Goal: Task Accomplishment & Management: Manage account settings

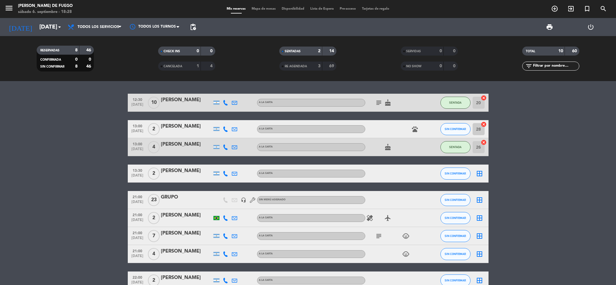
click at [108, 35] on div "Todos los servicios Almuerzo Cena Todos los servicios Todos los servicios Almue…" at bounding box center [95, 27] width 60 height 18
click at [111, 27] on span "Todos los servicios" at bounding box center [98, 27] width 41 height 4
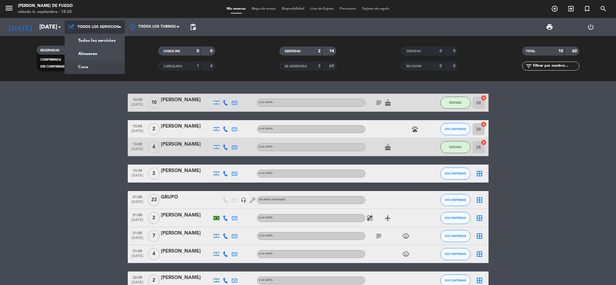
click at [89, 67] on div "menu Arda Bodegon de Fuego [DATE] 6. septiembre - 18:28 Mis reservas Mapa de me…" at bounding box center [308, 40] width 616 height 81
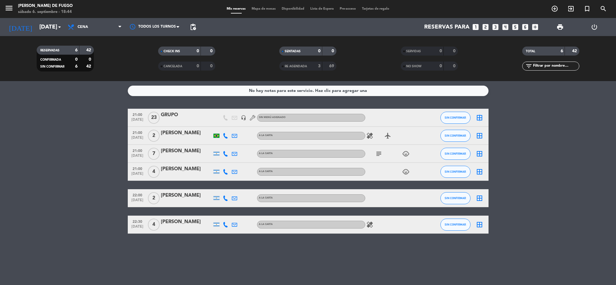
click at [479, 117] on icon "border_all" at bounding box center [479, 117] width 7 height 7
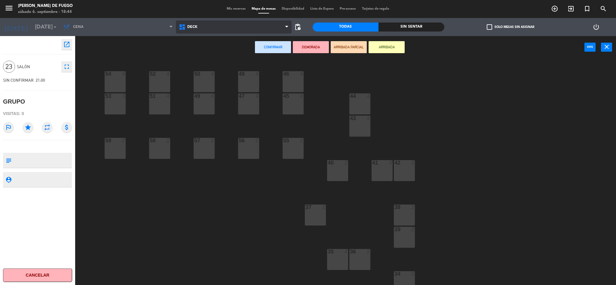
click at [231, 27] on span "DECK" at bounding box center [234, 26] width 116 height 13
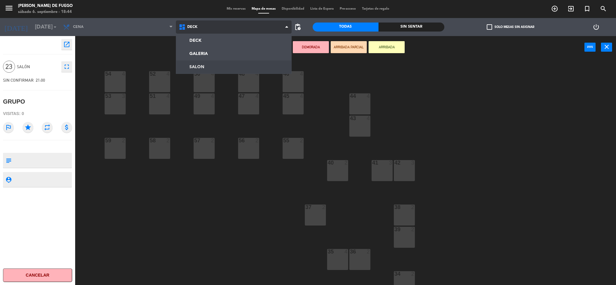
click at [217, 65] on ng-component "menu Arda Bodegon de Fuego [DATE] 6. septiembre - 18:44 Mis reservas Mapa de me…" at bounding box center [308, 143] width 616 height 287
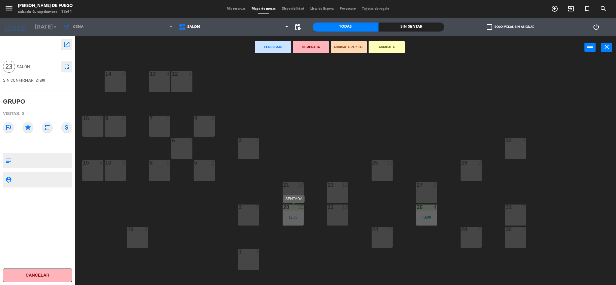
click at [296, 221] on div "20 10 12:30" at bounding box center [292, 215] width 21 height 21
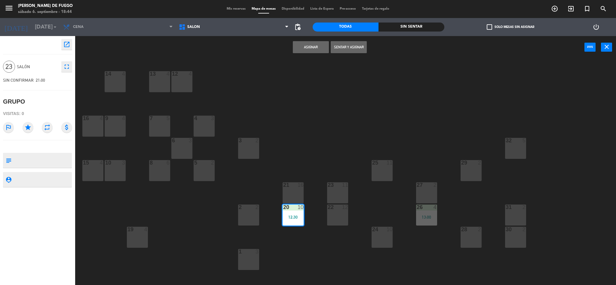
click at [310, 50] on button "Asignar" at bounding box center [311, 47] width 36 height 12
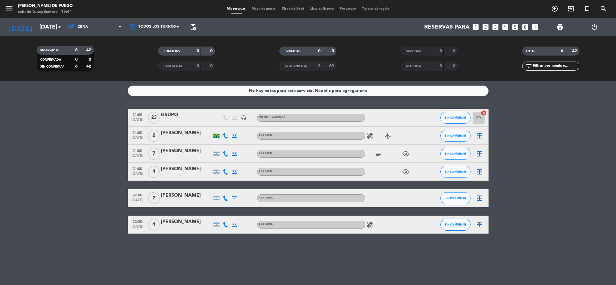
click at [139, 133] on span "21:00" at bounding box center [137, 132] width 15 height 7
click at [366, 135] on icon "healing" at bounding box center [369, 135] width 7 height 7
click at [387, 135] on icon "airplanemode_active" at bounding box center [387, 135] width 7 height 7
click at [478, 136] on icon "border_all" at bounding box center [479, 135] width 7 height 7
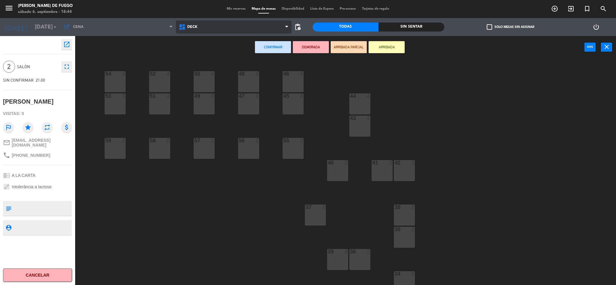
click at [211, 22] on span "DECK" at bounding box center [234, 26] width 116 height 13
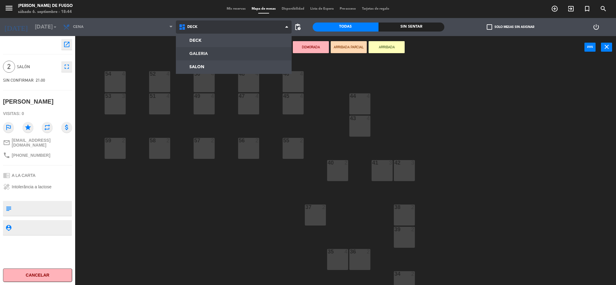
click at [209, 52] on ng-component "menu Arda Bodegon de Fuego [DATE] 6. septiembre - 18:44 Mis reservas Mapa de me…" at bounding box center [308, 143] width 616 height 287
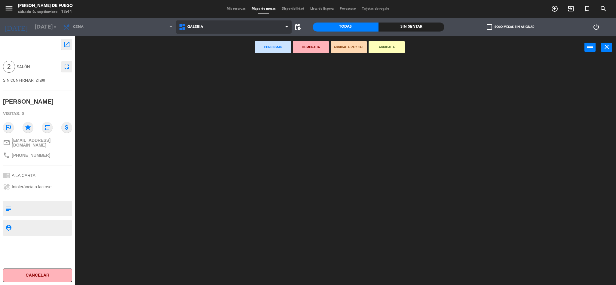
click at [210, 26] on span "GALERIA" at bounding box center [234, 26] width 116 height 13
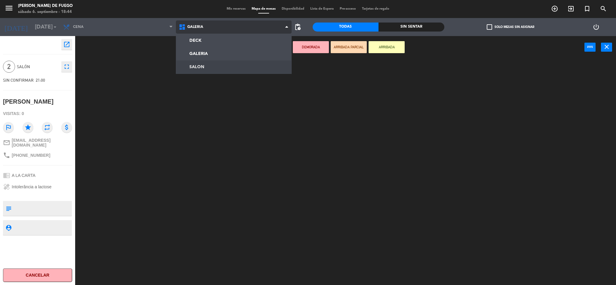
click at [200, 65] on ng-component "menu Arda Bodegon de Fuego [DATE] 6. septiembre - 18:44 Mis reservas Mapa de me…" at bounding box center [308, 143] width 616 height 287
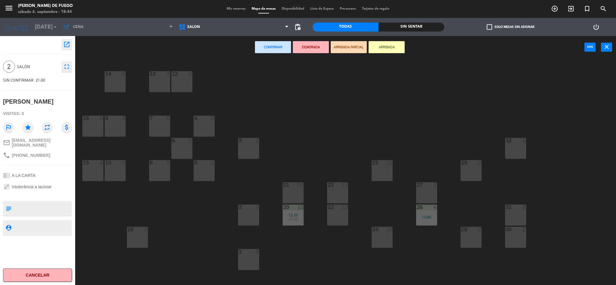
click at [212, 129] on div "4 3" at bounding box center [204, 126] width 21 height 21
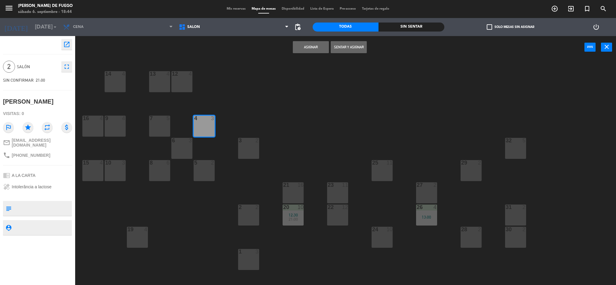
click at [320, 51] on button "Asignar" at bounding box center [311, 47] width 36 height 12
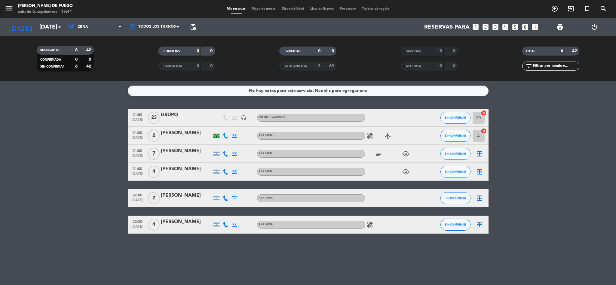
click at [403, 156] on icon "child_care" at bounding box center [405, 153] width 7 height 7
click at [383, 154] on div "subject child_care 3" at bounding box center [392, 154] width 54 height 18
click at [382, 154] on span "subject" at bounding box center [378, 153] width 9 height 7
click at [380, 154] on icon "subject" at bounding box center [378, 153] width 7 height 7
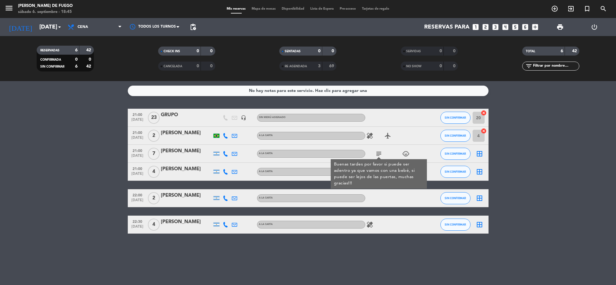
click at [479, 153] on icon "border_all" at bounding box center [479, 153] width 7 height 7
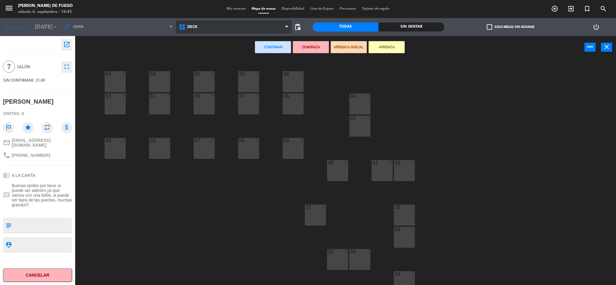
click at [199, 22] on span "DECK" at bounding box center [234, 26] width 116 height 13
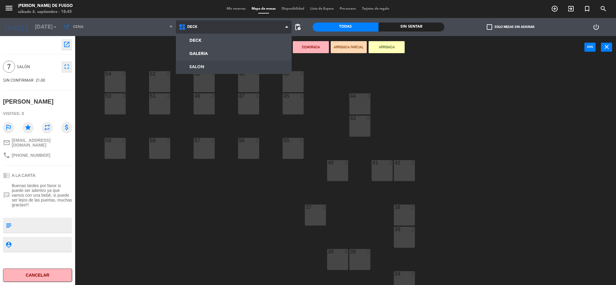
click at [205, 65] on ng-component "menu Arda Bodegon de Fuego [DATE] 6. septiembre - 18:45 Mis reservas Mapa de me…" at bounding box center [308, 143] width 616 height 287
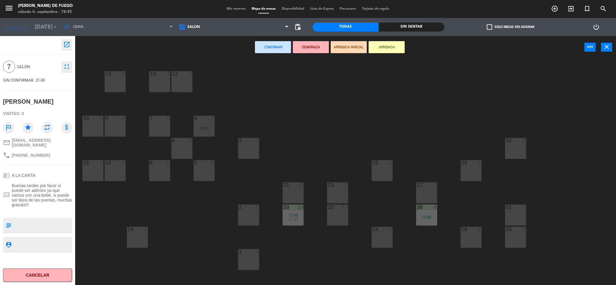
click at [517, 244] on div "30 2" at bounding box center [515, 237] width 21 height 21
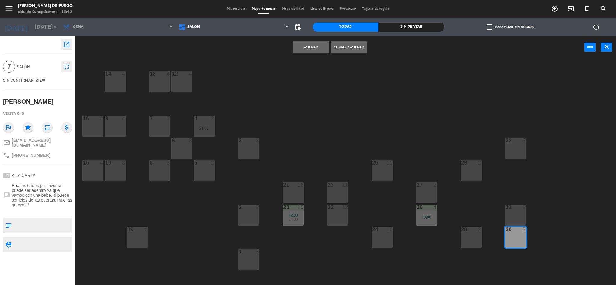
click at [315, 49] on button "Asignar" at bounding box center [311, 47] width 36 height 12
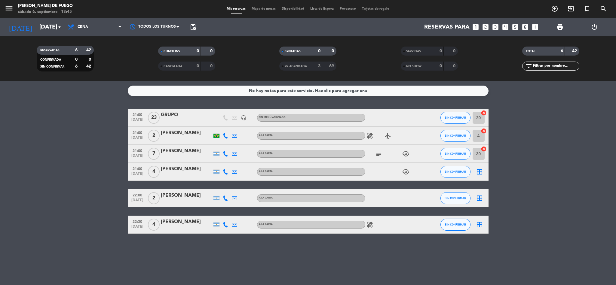
click at [406, 172] on icon "child_care" at bounding box center [405, 171] width 7 height 7
click at [482, 174] on icon "border_all" at bounding box center [479, 171] width 7 height 7
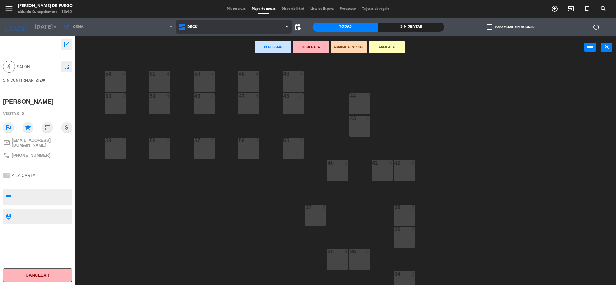
click at [199, 26] on span "DECK" at bounding box center [234, 26] width 116 height 13
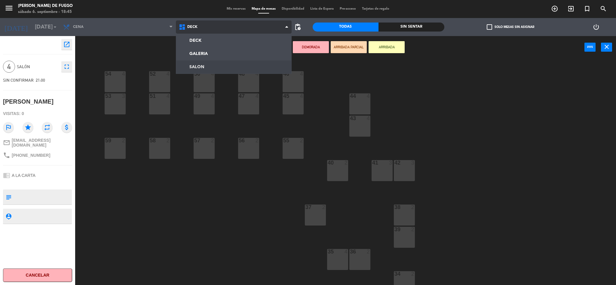
click at [209, 69] on ng-component "menu Arda Bodegon de Fuego [DATE] 6. septiembre - 18:45 Mis reservas Mapa de me…" at bounding box center [308, 143] width 616 height 287
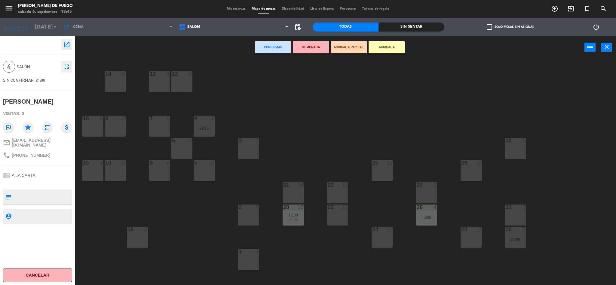
click at [247, 218] on div "2 2" at bounding box center [248, 215] width 21 height 21
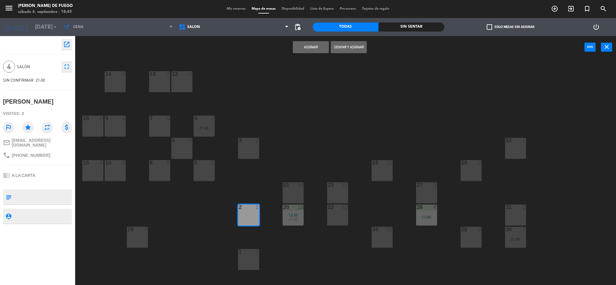
drag, startPoint x: 308, startPoint y: 62, endPoint x: 310, endPoint y: 59, distance: 3.2
click at [308, 62] on div "12 4 13 4 14 4 4 2 21:00 7 5 9 4 16 4 32 5 3 2 6 3 25 11 29 2 5 2 8 6 10 3 15 4…" at bounding box center [348, 173] width 535 height 227
click at [318, 51] on button "Asignar" at bounding box center [311, 47] width 36 height 12
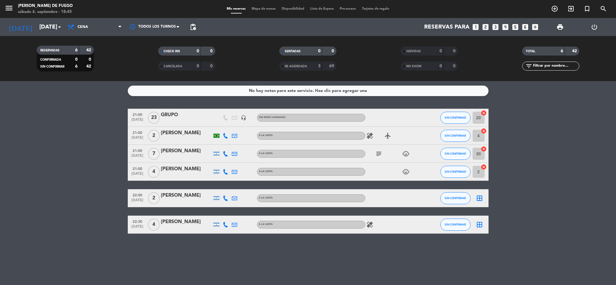
click at [478, 197] on icon "border_all" at bounding box center [479, 198] width 7 height 7
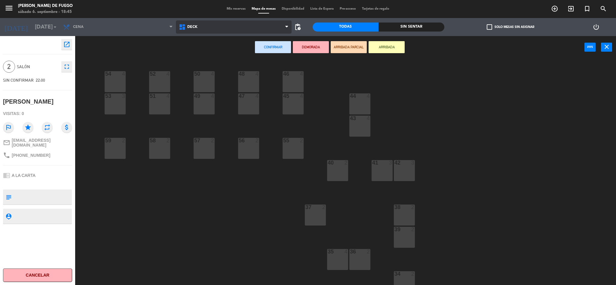
click at [216, 31] on span "DECK" at bounding box center [234, 26] width 116 height 13
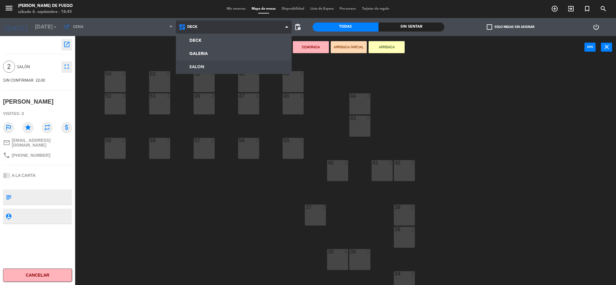
click at [208, 68] on ng-component "menu Arda Bodegon de Fuego [DATE] 6. septiembre - 18:45 Mis reservas Mapa de me…" at bounding box center [308, 143] width 616 height 287
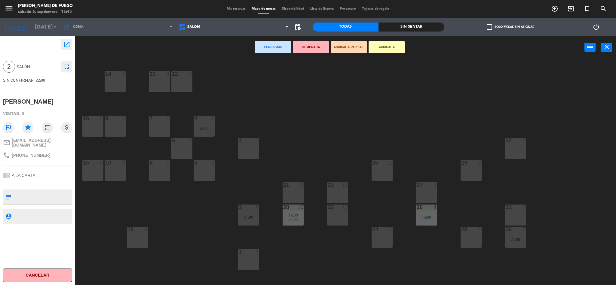
click at [196, 169] on div "5 2" at bounding box center [204, 170] width 21 height 21
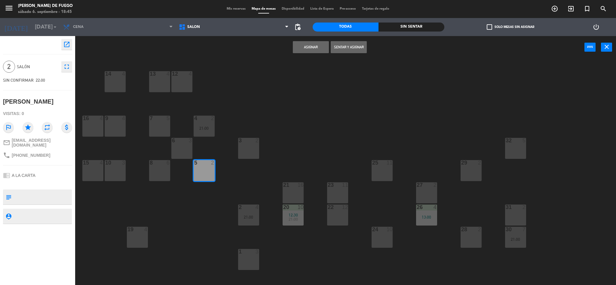
click at [316, 50] on button "Asignar" at bounding box center [311, 47] width 36 height 12
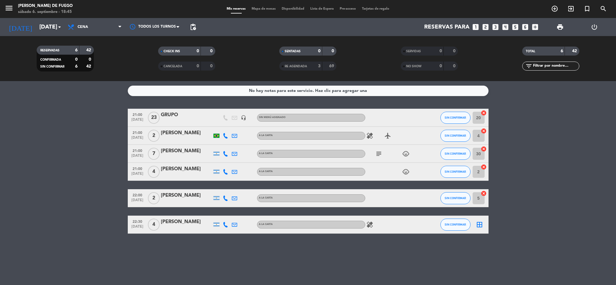
click at [477, 227] on icon "border_all" at bounding box center [479, 224] width 7 height 7
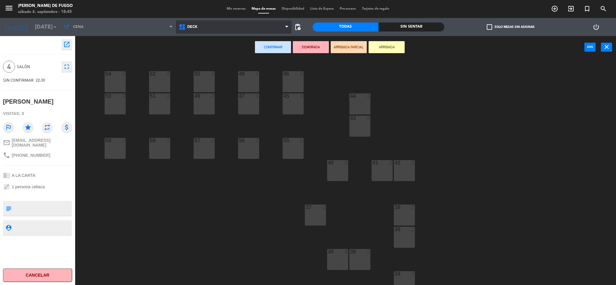
click at [211, 29] on span "DECK" at bounding box center [234, 26] width 116 height 13
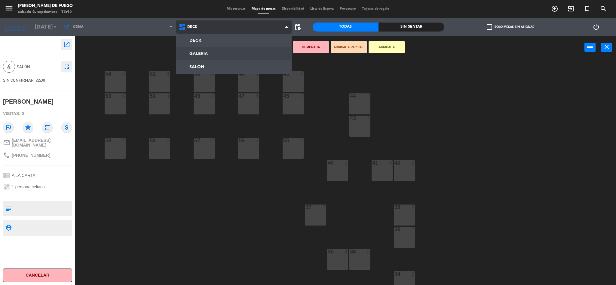
click at [204, 61] on ng-component "menu Arda Bodegon de Fuego [DATE] 6. septiembre - 18:45 Mis reservas Mapa de me…" at bounding box center [308, 143] width 616 height 287
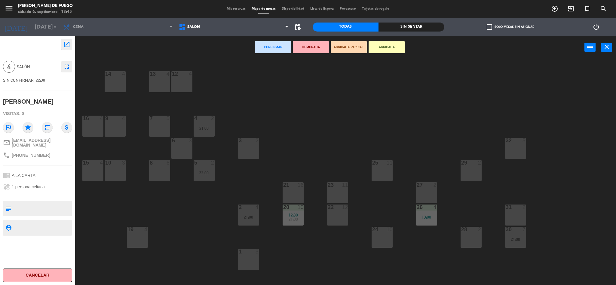
click at [182, 80] on div "12 4" at bounding box center [181, 81] width 21 height 21
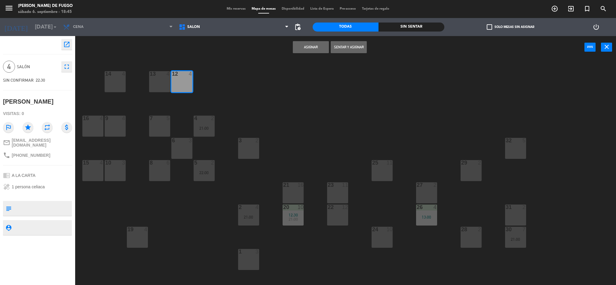
click at [301, 46] on button "Asignar" at bounding box center [311, 47] width 36 height 12
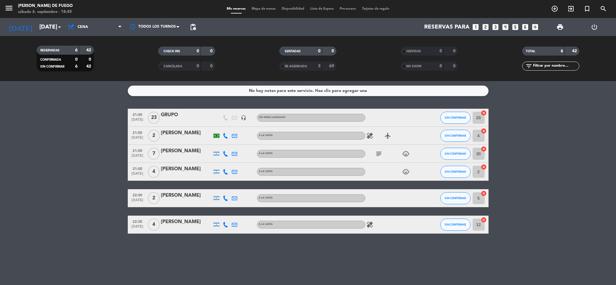
click at [575, 176] on bookings-row "21:00 [DATE] GRUPO headset_mic Sin menú asignado SIN CONFIRMAR 20 cancel 21:00 …" at bounding box center [308, 171] width 616 height 125
drag, startPoint x: 558, startPoint y: 252, endPoint x: 536, endPoint y: 230, distance: 30.8
click at [559, 252] on div "No hay notas para este servicio. Haz clic para agregar una 21:00 [DATE] GRUPO h…" at bounding box center [308, 183] width 616 height 204
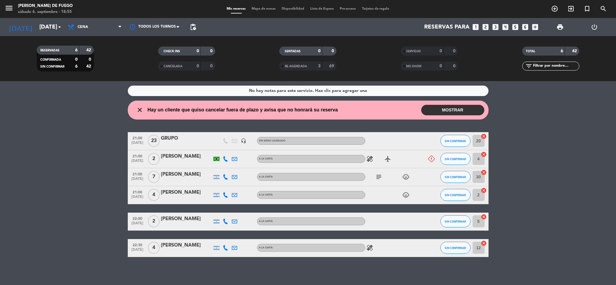
click at [431, 159] on icon at bounding box center [431, 159] width 7 height 7
click at [447, 107] on button "MOSTRAR" at bounding box center [452, 110] width 63 height 11
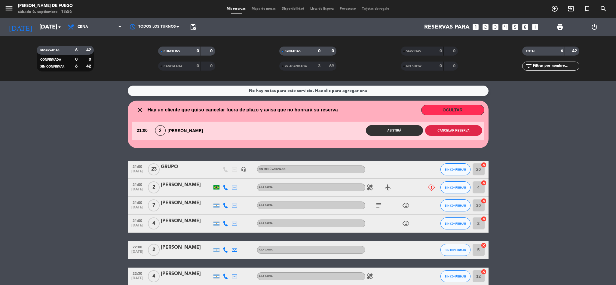
click at [456, 131] on button "Cancelar reserva" at bounding box center [453, 130] width 57 height 11
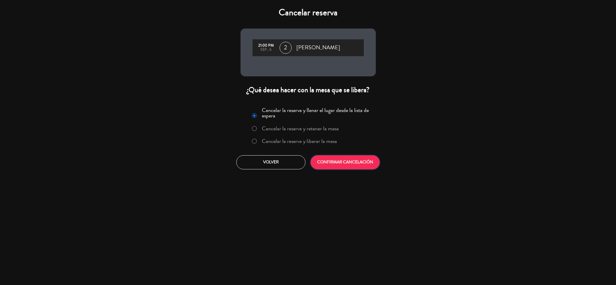
click at [355, 166] on button "CONFIRMAR CANCELACIÓN" at bounding box center [344, 162] width 69 height 14
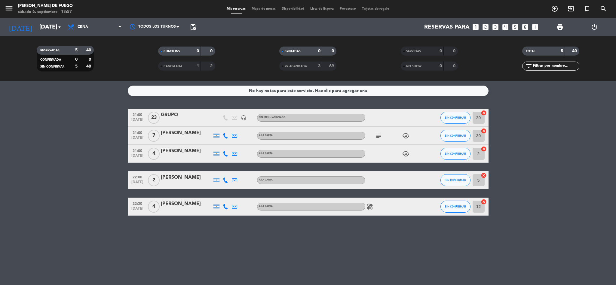
click at [327, 12] on div "menu Arda Bodegon de Fuego [DATE] 6. septiembre - 18:57 Mis reservas Mapa de me…" at bounding box center [308, 9] width 616 height 18
click at [366, 252] on div "No hay notas para este servicio. Haz clic para agregar una 21:00 [DATE] GRUPO h…" at bounding box center [308, 183] width 616 height 204
click at [505, 26] on icon "looks_4" at bounding box center [505, 27] width 8 height 8
click at [504, 28] on icon "looks_4" at bounding box center [505, 27] width 8 height 8
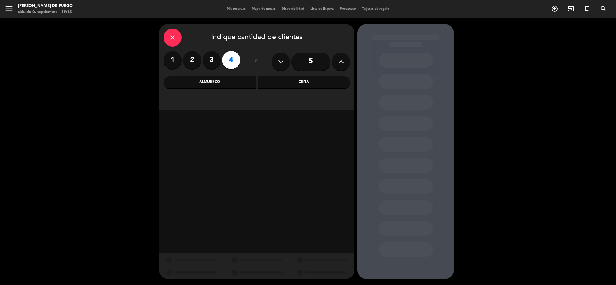
click at [210, 84] on div "Almuerzo" at bounding box center [209, 82] width 93 height 12
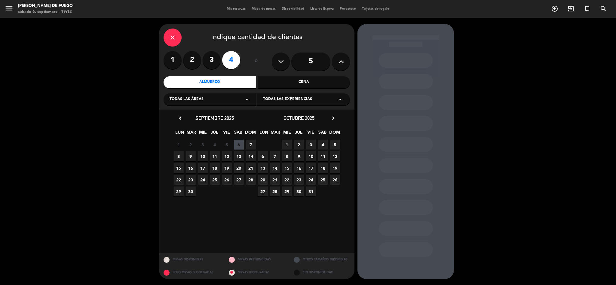
click at [249, 146] on span "7" at bounding box center [251, 145] width 10 height 10
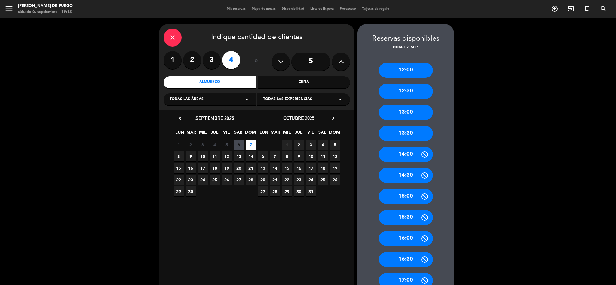
click at [416, 174] on div "14:30" at bounding box center [406, 175] width 54 height 15
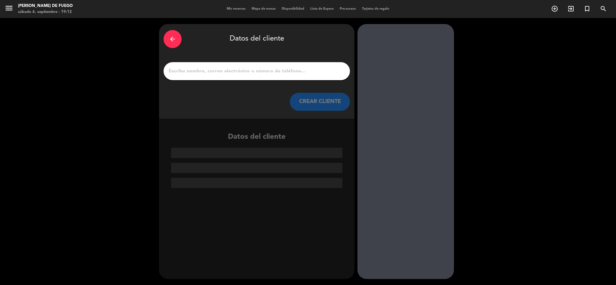
click at [279, 74] on input "1" at bounding box center [256, 71] width 177 height 8
click at [281, 74] on input "1" at bounding box center [256, 71] width 177 height 8
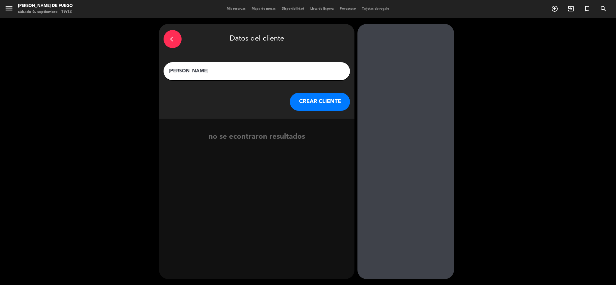
type input "[PERSON_NAME]"
click at [319, 106] on button "CREAR CLIENTE" at bounding box center [320, 102] width 60 height 18
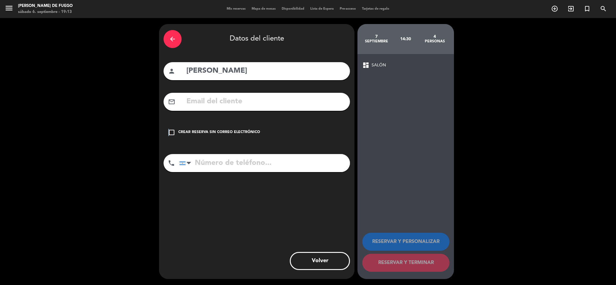
drag, startPoint x: 168, startPoint y: 132, endPoint x: 179, endPoint y: 144, distance: 16.4
click at [169, 133] on icon "check_box_outline_blank" at bounding box center [171, 132] width 7 height 7
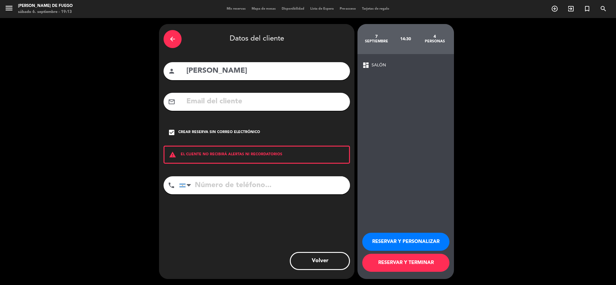
click at [222, 174] on div "arrow_back Datos del cliente person [PERSON_NAME] voschi mail_outline check_box…" at bounding box center [256, 151] width 195 height 255
click at [223, 188] on input "tel" at bounding box center [264, 185] width 171 height 18
type input "2615380128"
click at [394, 264] on button "RESERVAR Y TERMINAR" at bounding box center [405, 263] width 87 height 18
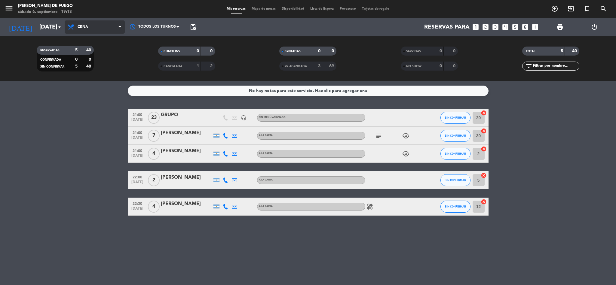
click at [105, 26] on span "Cena" at bounding box center [95, 26] width 60 height 13
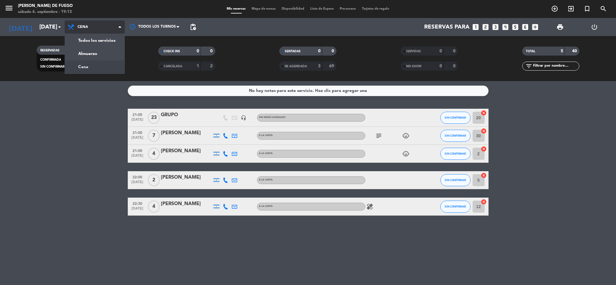
click at [105, 26] on span "Cena" at bounding box center [95, 26] width 60 height 13
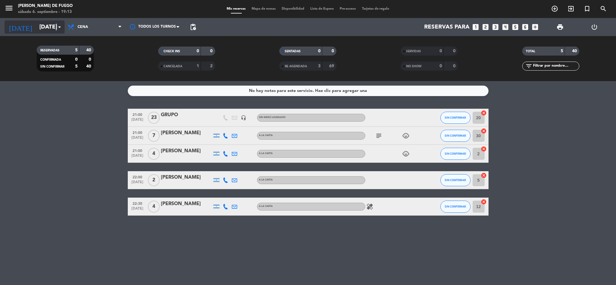
click at [56, 27] on icon "arrow_drop_down" at bounding box center [59, 26] width 7 height 7
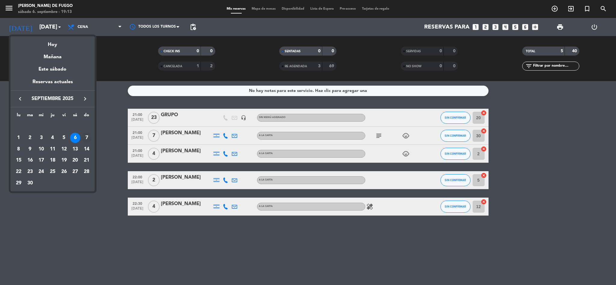
click at [85, 136] on div "7" at bounding box center [86, 138] width 10 height 10
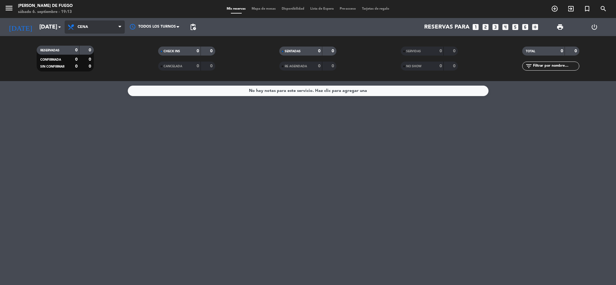
click at [86, 23] on span "Cena" at bounding box center [95, 26] width 60 height 13
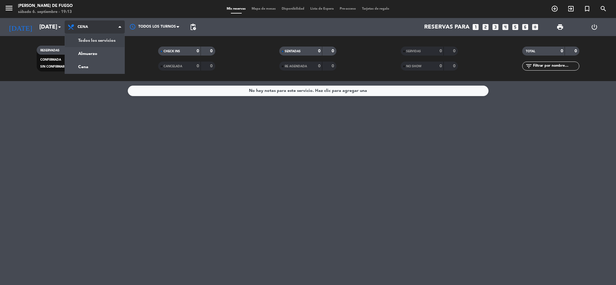
click at [88, 43] on div "menu Arda Bodegon de Fuego [DATE] 6. septiembre - 19:13 Mis reservas Mapa de me…" at bounding box center [308, 40] width 616 height 81
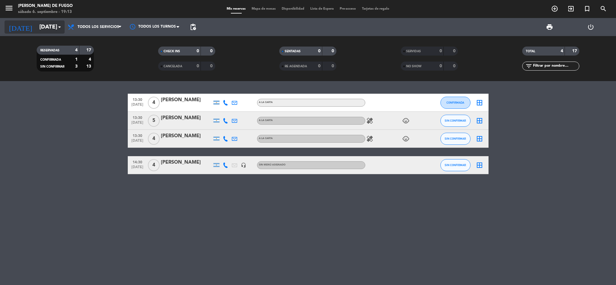
click at [49, 28] on input "[DATE]" at bounding box center [72, 27] width 72 height 13
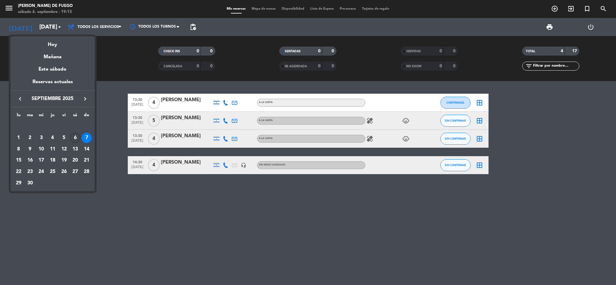
click at [78, 137] on div "6" at bounding box center [75, 138] width 10 height 10
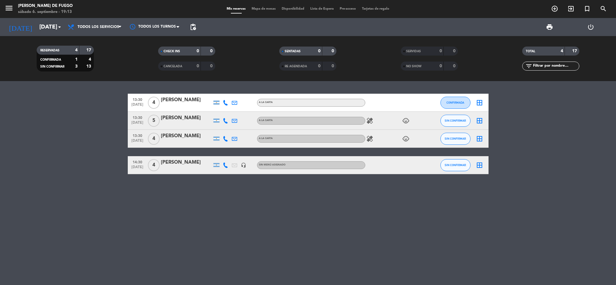
type input "[DATE]"
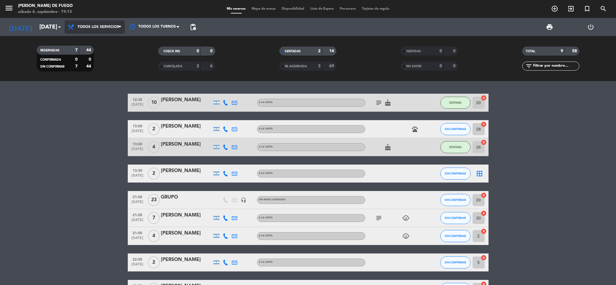
click at [115, 30] on span "Todos los servicios" at bounding box center [95, 26] width 60 height 13
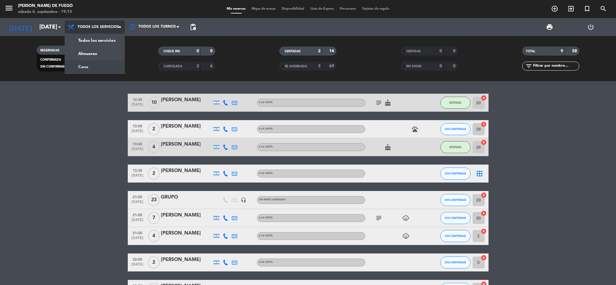
click at [97, 67] on div "menu Arda Bodegon de Fuego [DATE] 6. septiembre - 19:13 Mis reservas Mapa de me…" at bounding box center [308, 40] width 616 height 81
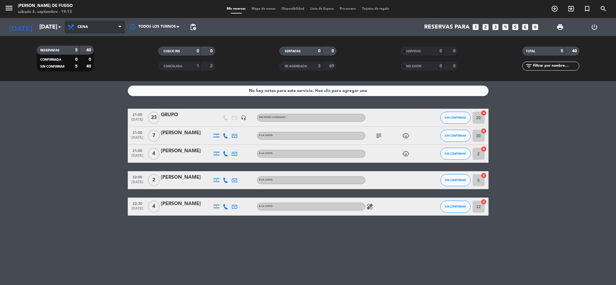
click at [105, 28] on span "Cena" at bounding box center [95, 26] width 60 height 13
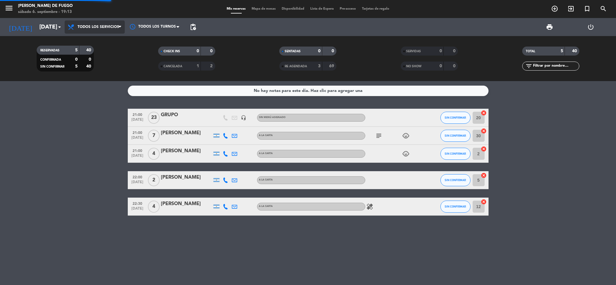
click at [105, 40] on div "menu Arda Bodegon de Fuego [DATE] 6. septiembre - 19:13 Mis reservas Mapa de me…" at bounding box center [308, 40] width 616 height 81
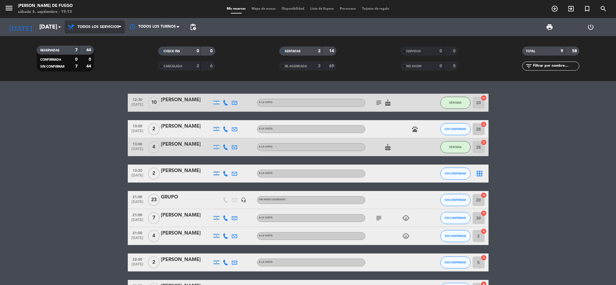
click at [108, 29] on span "Todos los servicios" at bounding box center [95, 26] width 60 height 13
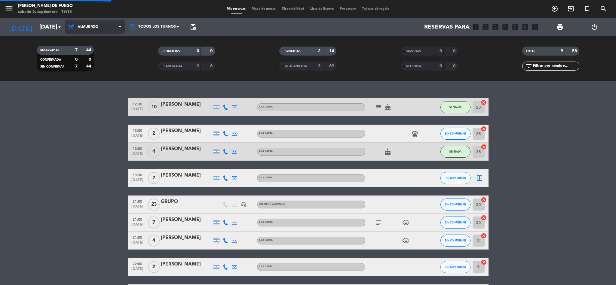
click at [103, 51] on div "menu Arda Bodegon de Fuego [DATE] 6. septiembre - 19:13 Mis reservas Mapa de me…" at bounding box center [308, 40] width 616 height 81
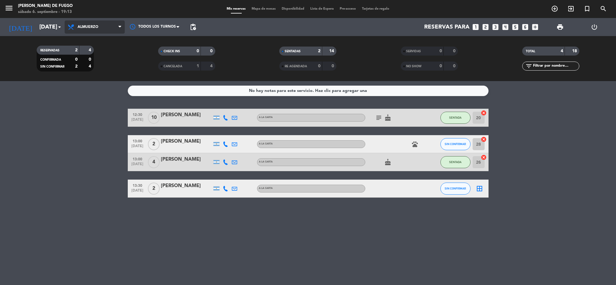
click at [96, 31] on span "Almuerzo" at bounding box center [95, 26] width 60 height 13
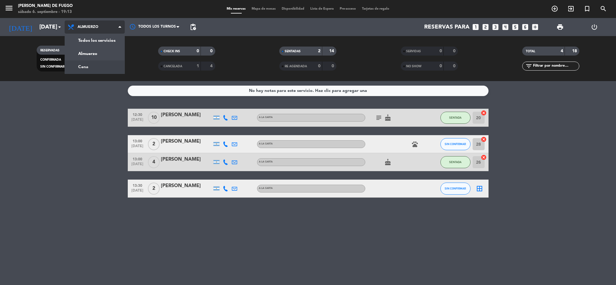
click at [105, 65] on div "menu Arda Bodegon de Fuego [DATE] 6. septiembre - 19:13 Mis reservas Mapa de me…" at bounding box center [308, 40] width 616 height 81
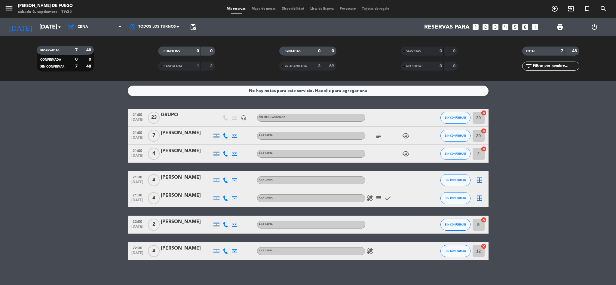
click at [372, 198] on icon "healing" at bounding box center [369, 198] width 7 height 7
click at [380, 198] on icon "subject" at bounding box center [378, 198] width 7 height 7
click at [385, 198] on icon "check" at bounding box center [387, 198] width 7 height 7
click at [386, 198] on icon "check" at bounding box center [387, 198] width 7 height 7
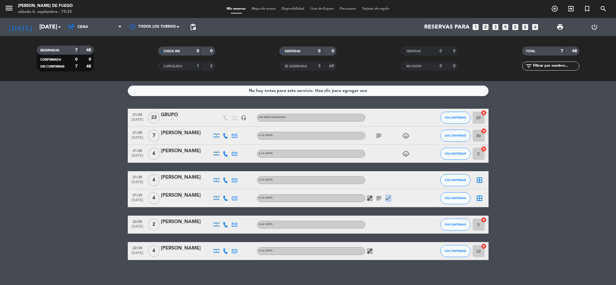
click at [400, 201] on div "healing subject check" at bounding box center [392, 198] width 54 height 18
click at [389, 199] on icon "check" at bounding box center [387, 198] width 7 height 7
click at [405, 192] on div "healing subject check" at bounding box center [392, 198] width 54 height 18
click at [358, 198] on div "A LA CARTA" at bounding box center [311, 198] width 108 height 8
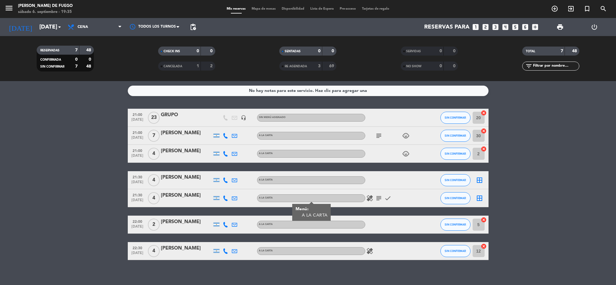
click at [392, 219] on div at bounding box center [392, 225] width 54 height 18
click at [476, 197] on icon "border_all" at bounding box center [479, 198] width 7 height 7
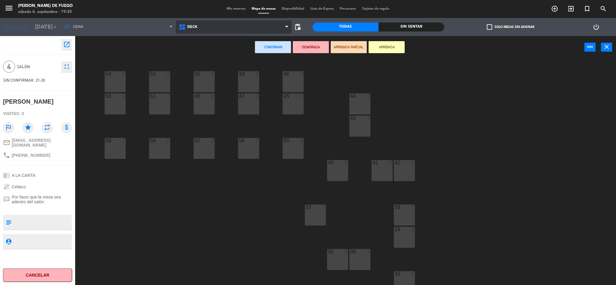
click at [228, 26] on span "DECK" at bounding box center [234, 26] width 116 height 13
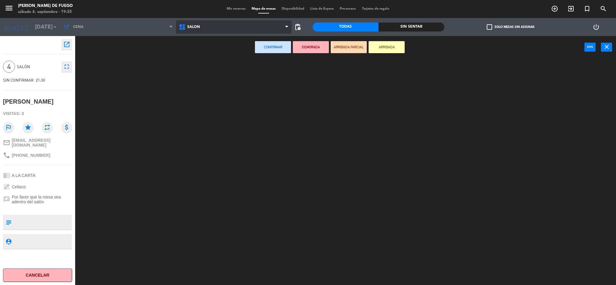
click at [208, 64] on ng-component "menu Arda Bodegon de Fuego [DATE] 6. septiembre - 19:35 Mis reservas Mapa de me…" at bounding box center [308, 143] width 616 height 287
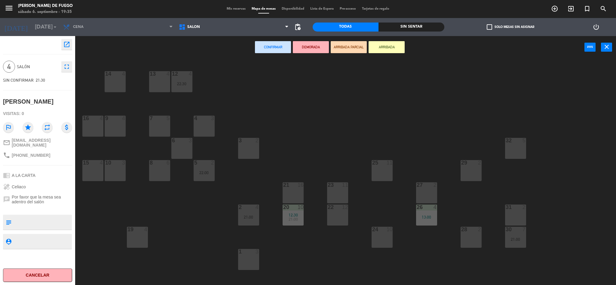
click at [517, 145] on div "32 5" at bounding box center [515, 148] width 21 height 21
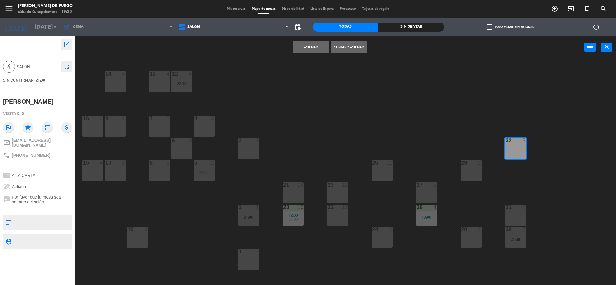
click at [313, 48] on button "Asignar" at bounding box center [311, 47] width 36 height 12
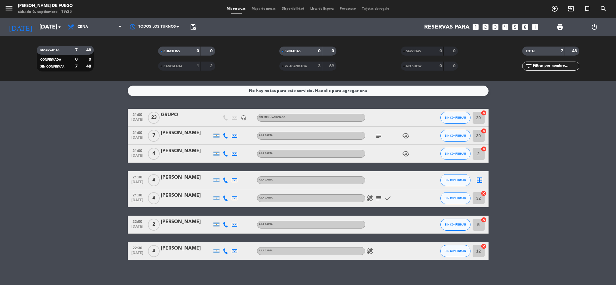
click at [477, 180] on icon "border_all" at bounding box center [479, 180] width 7 height 7
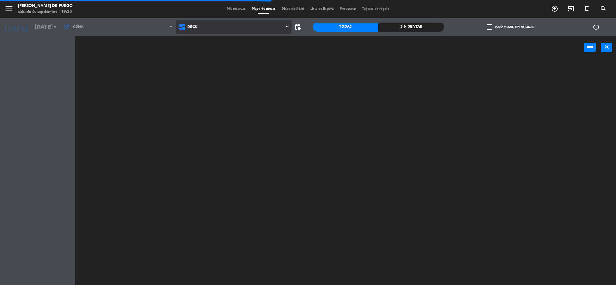
click at [231, 23] on span "DECK" at bounding box center [234, 26] width 116 height 13
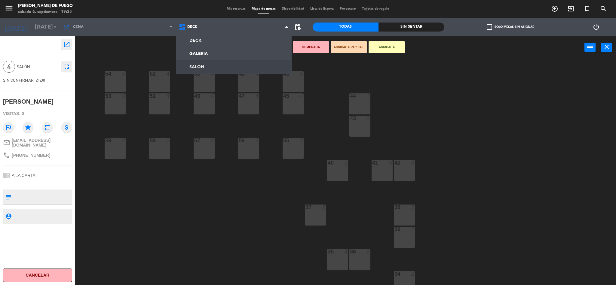
click at [201, 64] on ng-component "menu Arda Bodegon de Fuego [DATE] 6. septiembre - 19:35 Mis reservas Mapa de me…" at bounding box center [308, 143] width 616 height 287
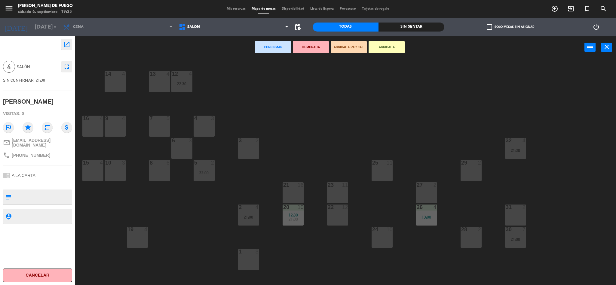
drag, startPoint x: 112, startPoint y: 120, endPoint x: 133, endPoint y: 124, distance: 21.3
click at [114, 120] on div at bounding box center [115, 118] width 10 height 5
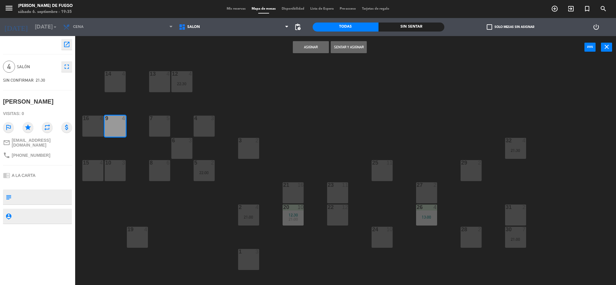
click at [317, 50] on button "Asignar" at bounding box center [311, 47] width 36 height 12
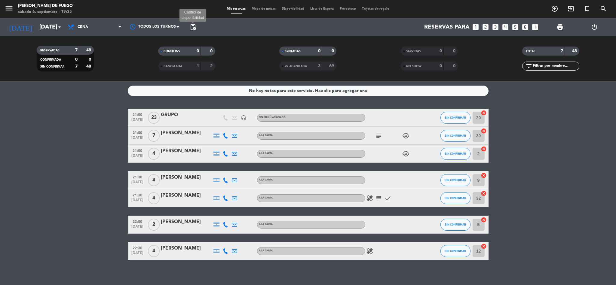
click at [195, 28] on span "pending_actions" at bounding box center [192, 26] width 7 height 7
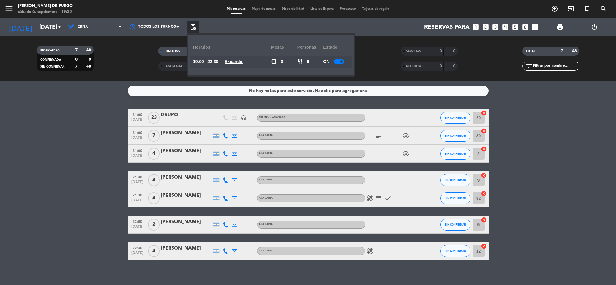
click at [342, 61] on span at bounding box center [341, 61] width 2 height 2
click at [60, 158] on bookings-row "21:00 [DATE] GRUPO headset_mic Sin menú asignado SIN CONFIRMAR 20 cancel 21:00 …" at bounding box center [308, 184] width 616 height 151
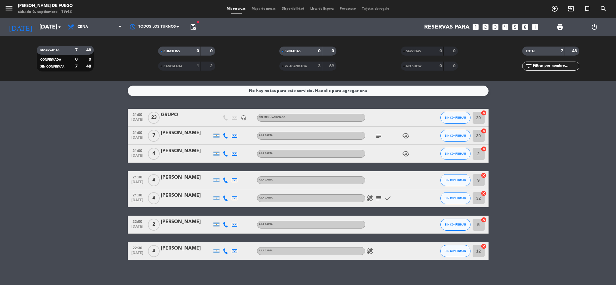
click at [73, 120] on bookings-row "21:00 [DATE] GRUPO headset_mic Sin menú asignado SIN CONFIRMAR 20 cancel 21:00 …" at bounding box center [308, 184] width 616 height 151
click at [32, 107] on div "No hay notas para este servicio. Haz clic para agregar una 21:00 [DATE] GRUPO h…" at bounding box center [308, 183] width 616 height 204
click at [315, 5] on div "menu Arda Bodegon de Fuego [DATE] 6. septiembre - 20:37 Mis reservas Mapa de me…" at bounding box center [308, 9] width 616 height 18
click at [317, 8] on span "Lista de Espera" at bounding box center [321, 8] width 29 height 3
click at [318, 8] on span "Lista de Espera" at bounding box center [321, 8] width 29 height 3
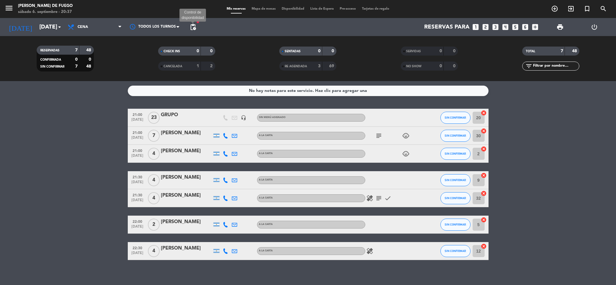
click at [194, 24] on span "pending_actions" at bounding box center [192, 26] width 7 height 7
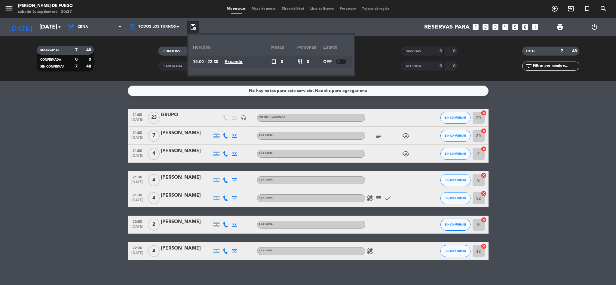
click at [264, 10] on span "Mapa de mesas" at bounding box center [264, 8] width 30 height 3
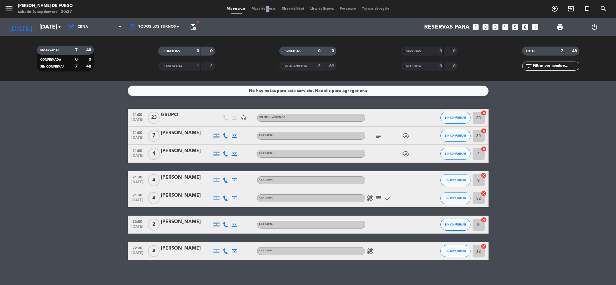
click at [263, 10] on span "Mapa de mesas" at bounding box center [264, 8] width 30 height 3
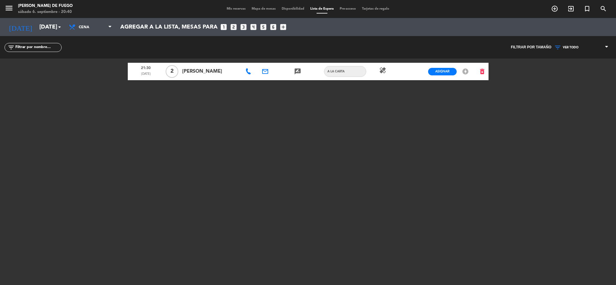
click at [158, 154] on div "21:30 [DATE] 2 [PERSON_NAME] email rate_review credit_card A LA CARTA healing A…" at bounding box center [308, 134] width 361 height 150
click at [56, 25] on icon "arrow_drop_down" at bounding box center [59, 26] width 7 height 7
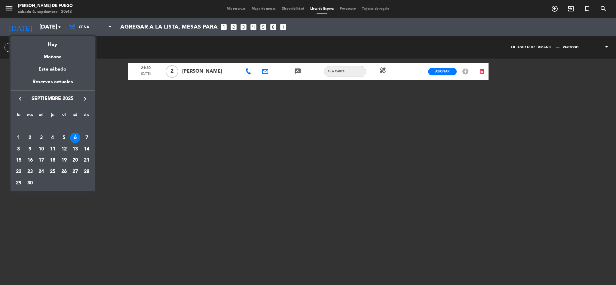
click at [75, 24] on div at bounding box center [308, 142] width 616 height 285
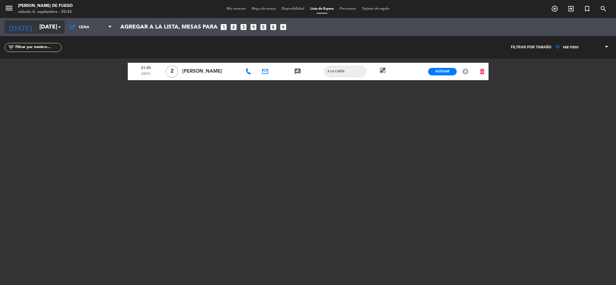
click at [53, 25] on input "[DATE]" at bounding box center [72, 27] width 72 height 13
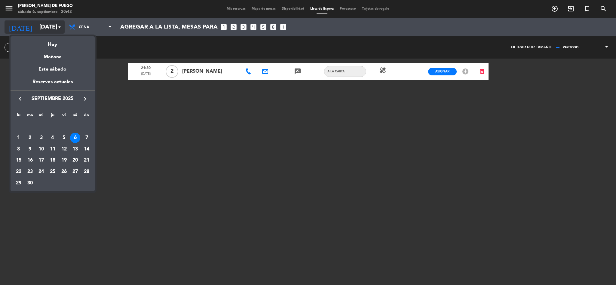
click at [53, 25] on div at bounding box center [308, 142] width 616 height 285
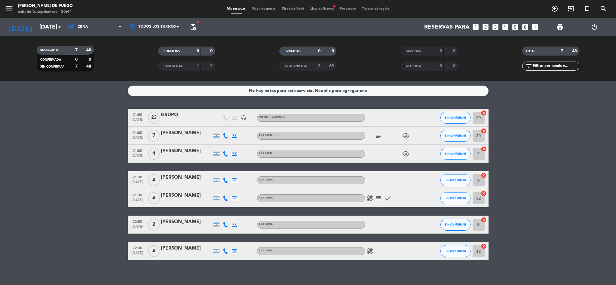
click at [106, 165] on bookings-row "21:00 [DATE] GRUPO headset_mic Sin menú asignado SIN CONFIRMAR 20 cancel 21:00 …" at bounding box center [308, 184] width 616 height 151
click at [483, 245] on icon "cancel" at bounding box center [484, 246] width 6 height 6
click at [480, 253] on icon "border_all" at bounding box center [479, 251] width 7 height 7
click at [478, 251] on icon "border_all" at bounding box center [479, 251] width 7 height 7
click at [481, 253] on icon "border_all" at bounding box center [479, 251] width 7 height 7
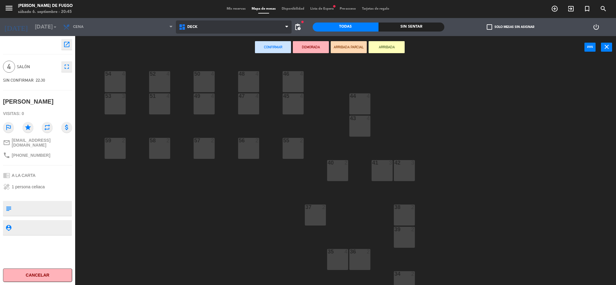
click at [192, 28] on span "DECK" at bounding box center [192, 27] width 10 height 4
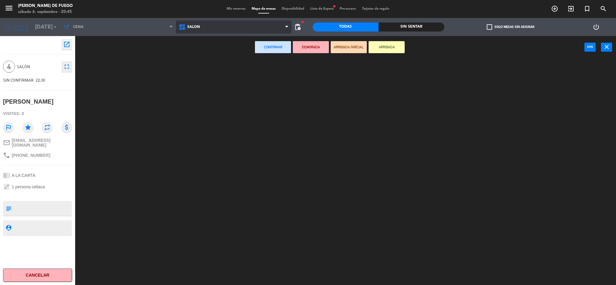
click at [199, 62] on ng-component "menu Arda Bodegon de Fuego sábado 6. septiembre - 20:45 Mis reservas Mapa de me…" at bounding box center [308, 143] width 616 height 287
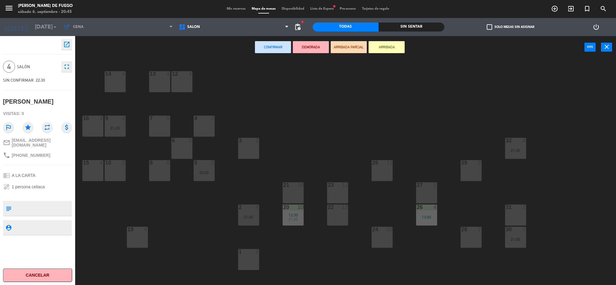
click at [187, 153] on div "6 3" at bounding box center [181, 148] width 21 height 21
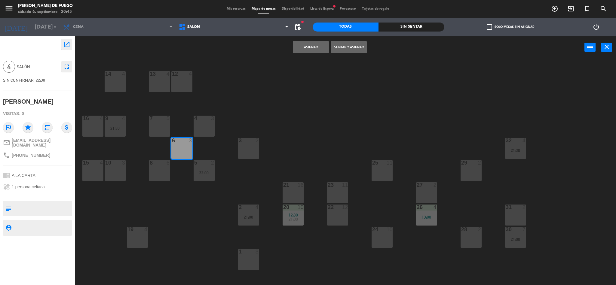
click at [313, 45] on button "Asignar" at bounding box center [311, 47] width 36 height 12
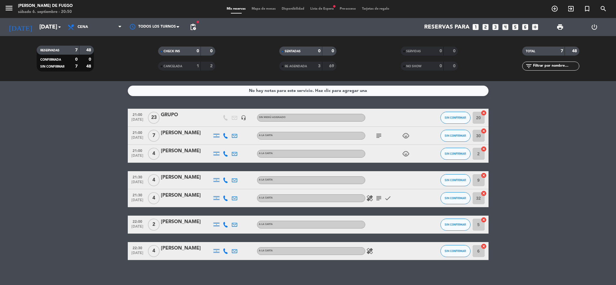
click at [328, 9] on span "Lista de Espera fiber_manual_record" at bounding box center [321, 8] width 29 height 3
